Goal: Find specific page/section: Find specific page/section

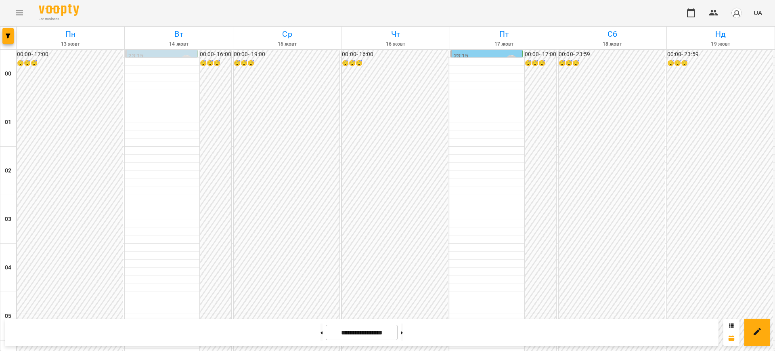
scroll to position [898, 0]
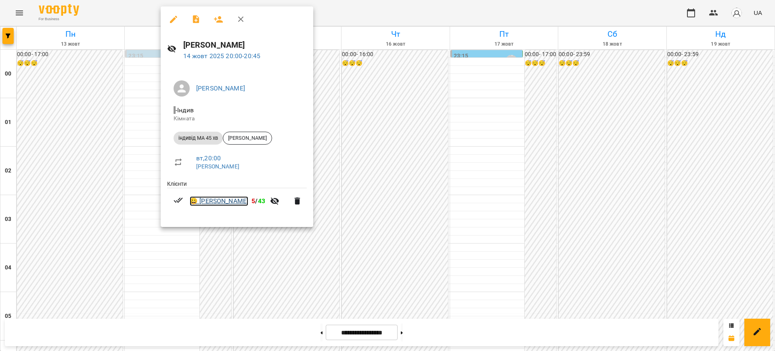
click at [216, 203] on link "😀 [PERSON_NAME]" at bounding box center [219, 201] width 59 height 10
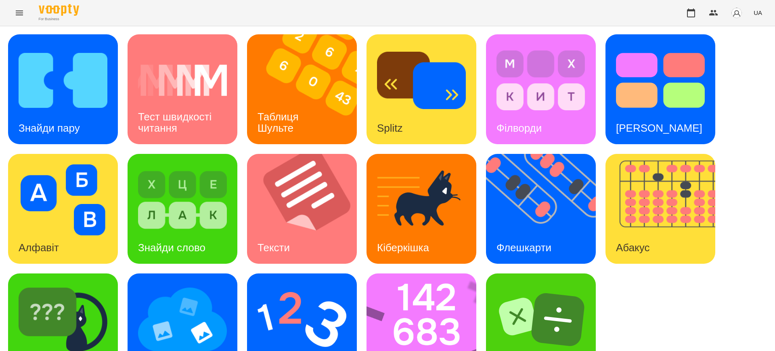
scroll to position [40, 0]
click at [423, 299] on img at bounding box center [426, 328] width 120 height 110
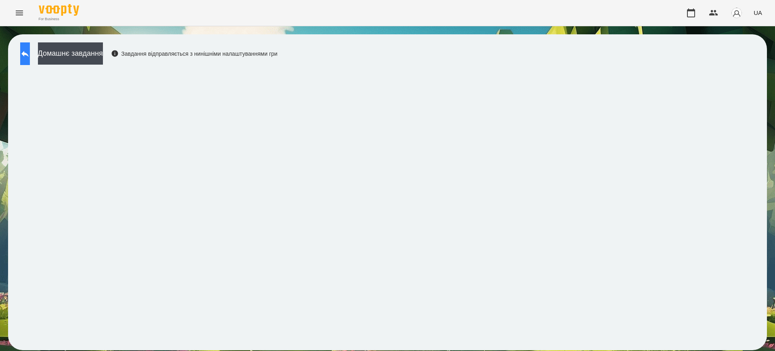
click at [29, 54] on icon at bounding box center [24, 54] width 7 height 6
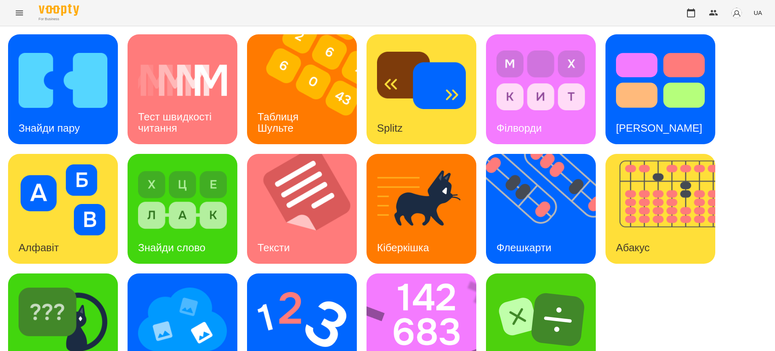
scroll to position [40, 0]
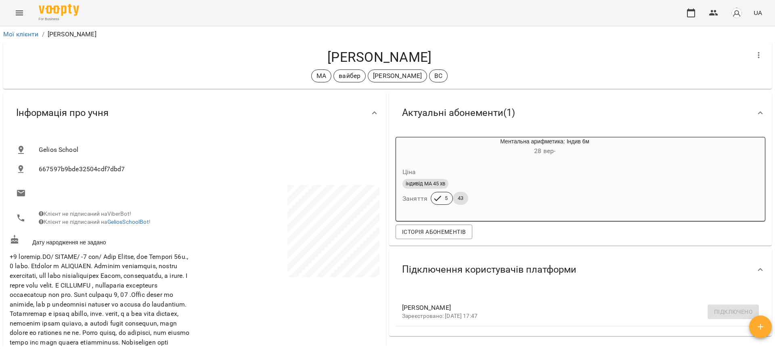
click at [19, 11] on icon "Menu" at bounding box center [20, 13] width 10 height 10
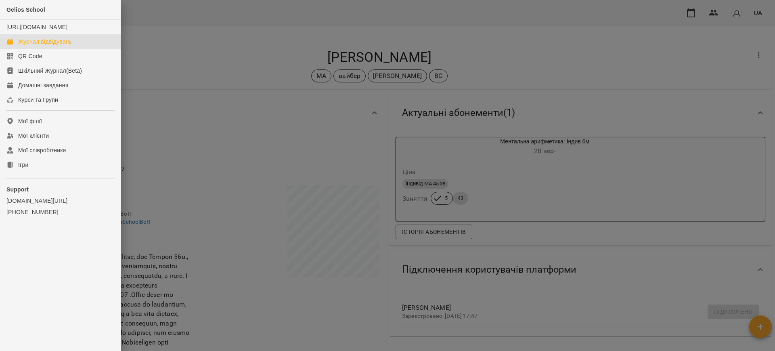
click at [24, 46] on div "Журнал відвідувань" at bounding box center [45, 42] width 54 height 8
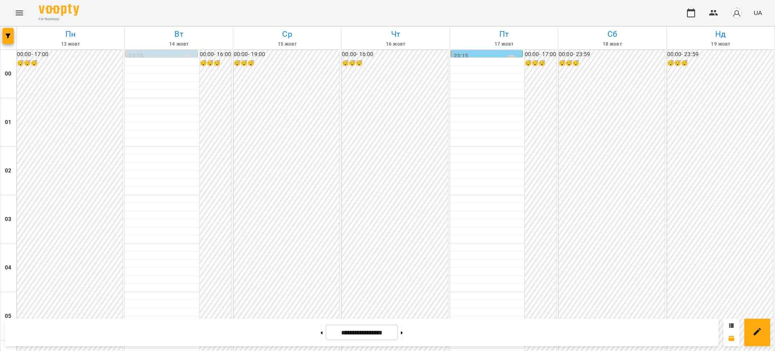
scroll to position [847, 0]
